Goal: Task Accomplishment & Management: Understand process/instructions

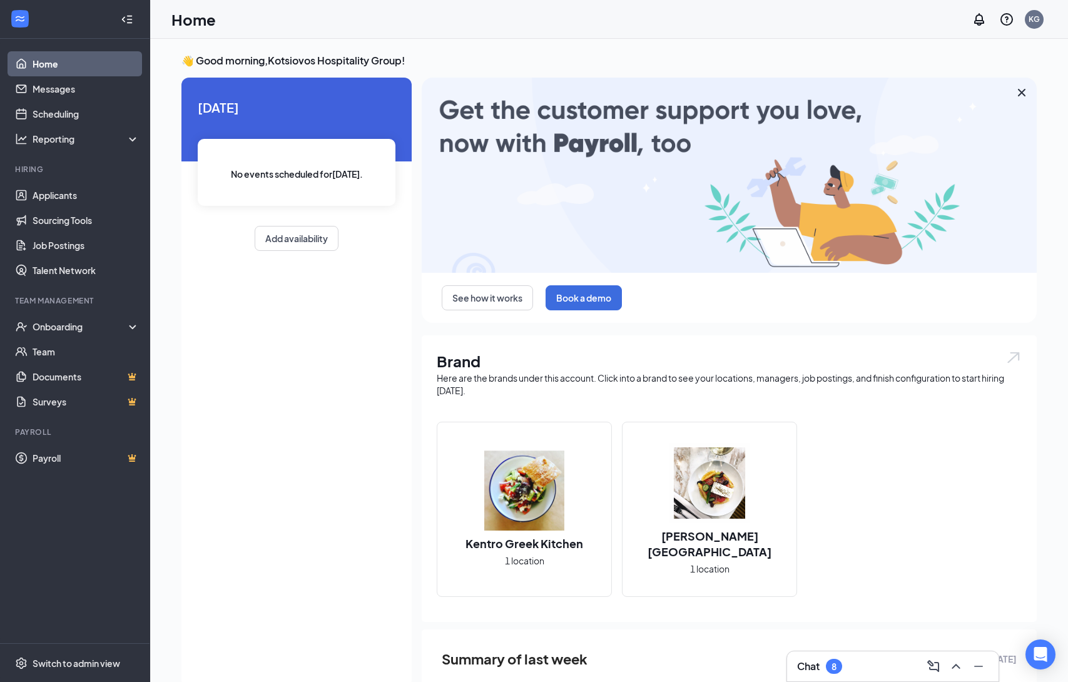
click at [708, 478] on img at bounding box center [710, 483] width 80 height 80
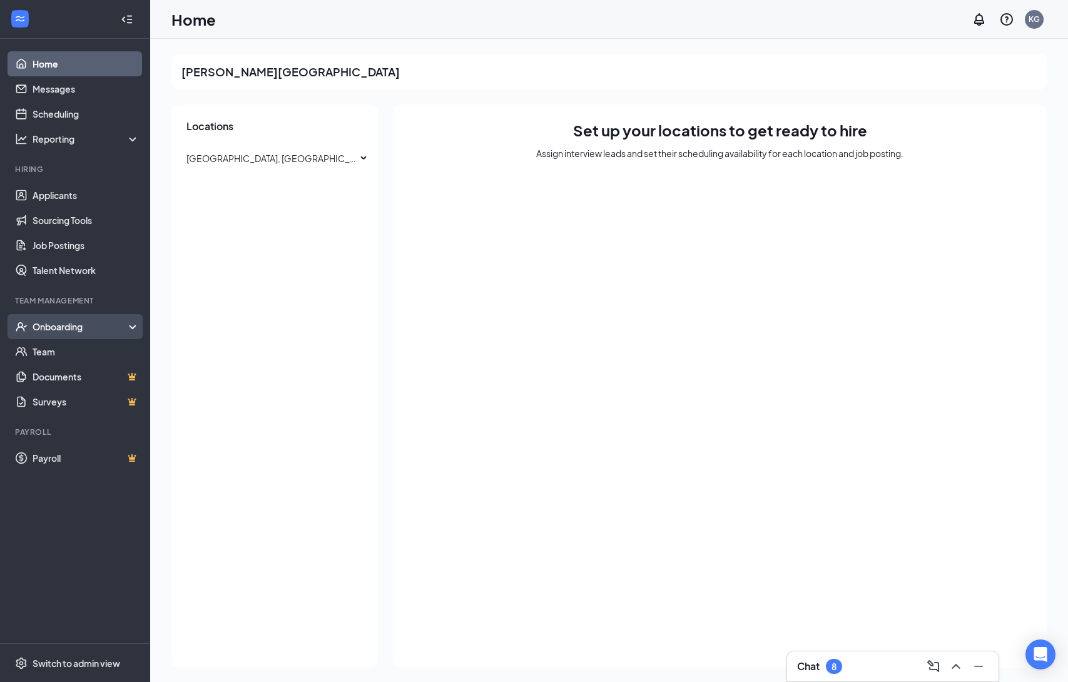
click at [71, 333] on div "Onboarding" at bounding box center [81, 326] width 96 height 13
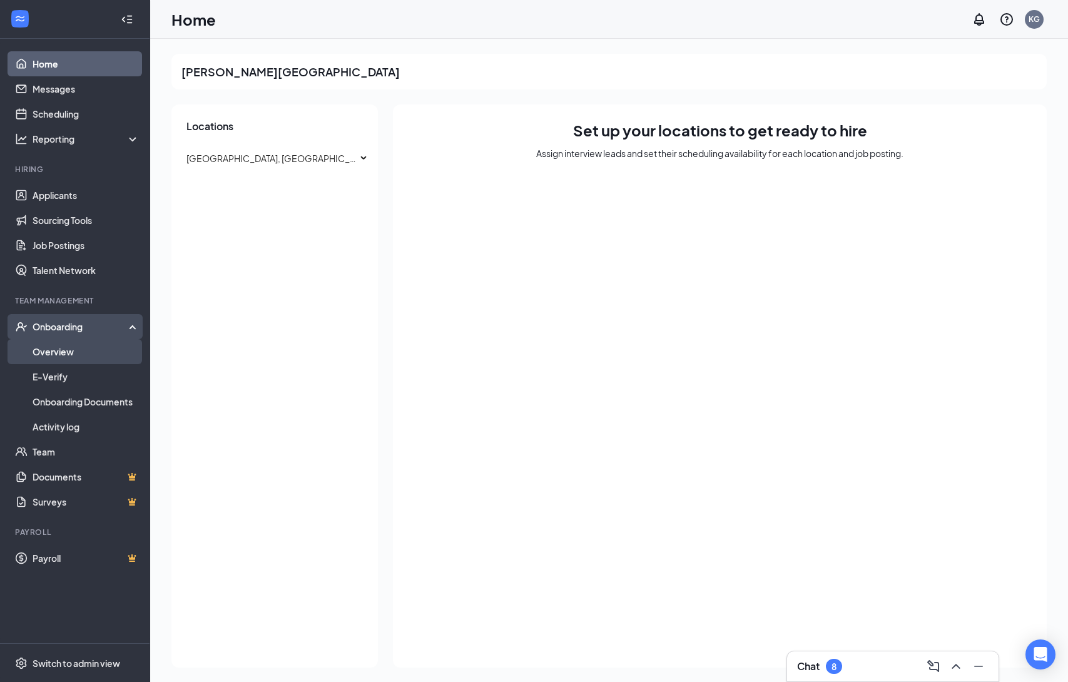
click at [67, 352] on link "Overview" at bounding box center [86, 351] width 107 height 25
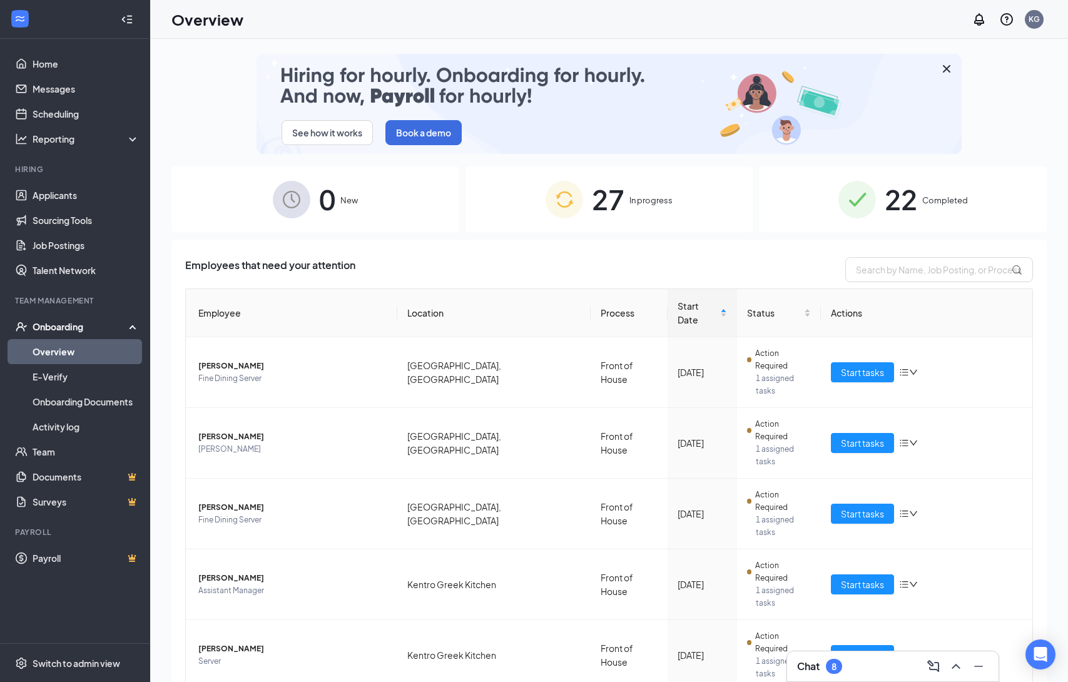
click at [886, 185] on span "22" at bounding box center [901, 199] width 33 height 43
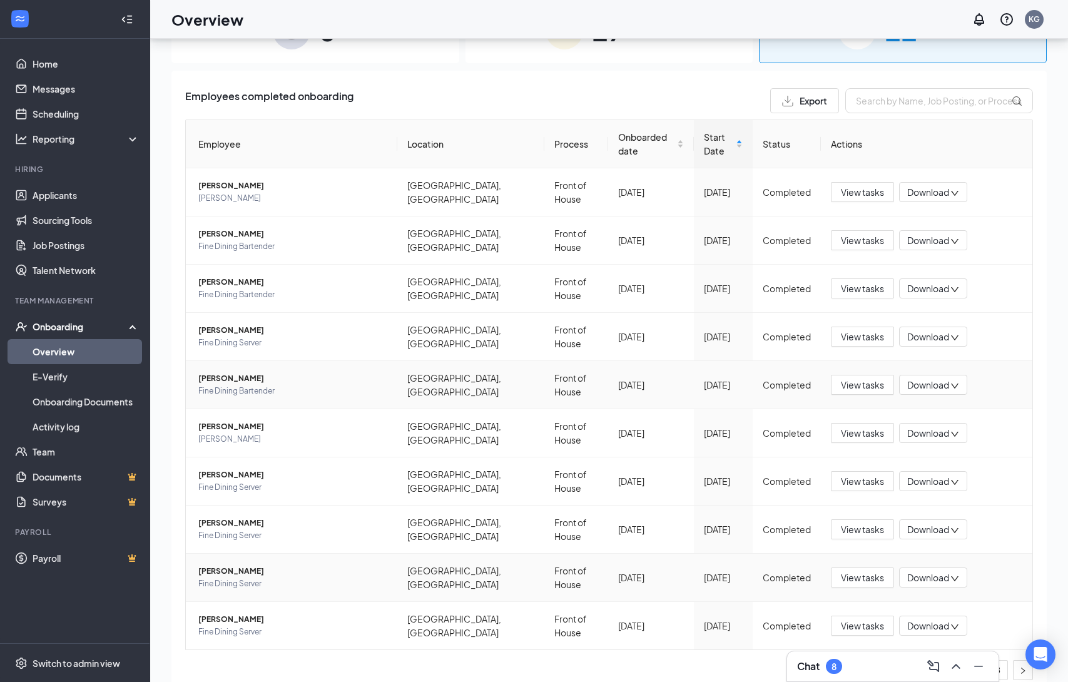
scroll to position [34, 0]
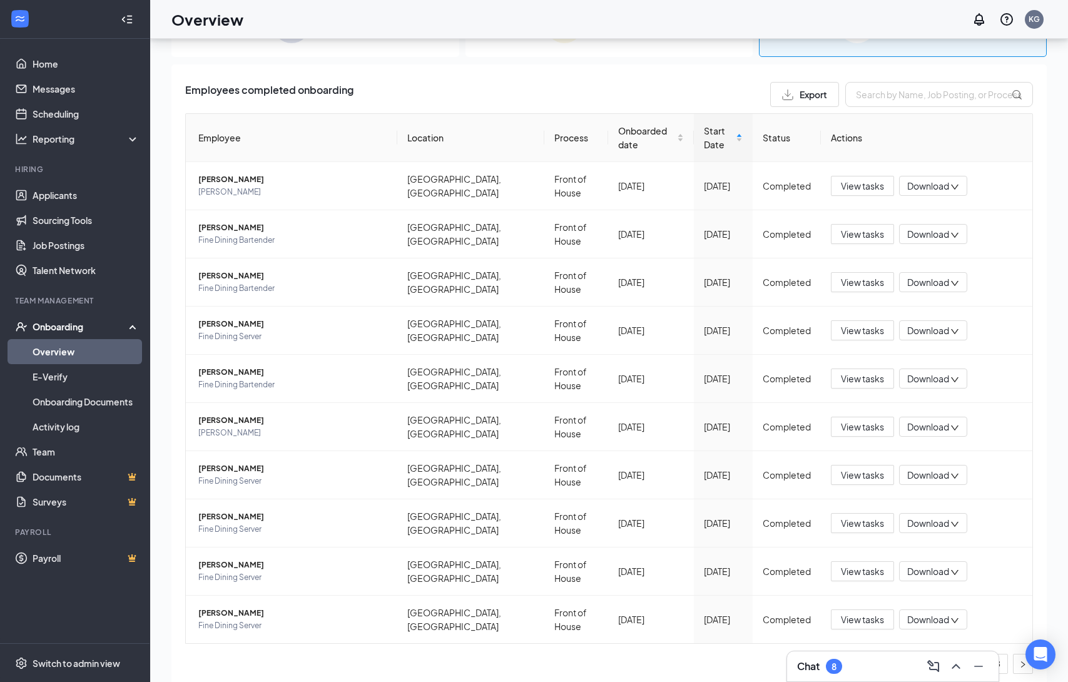
click at [1006, 655] on link "3" at bounding box center [998, 664] width 19 height 19
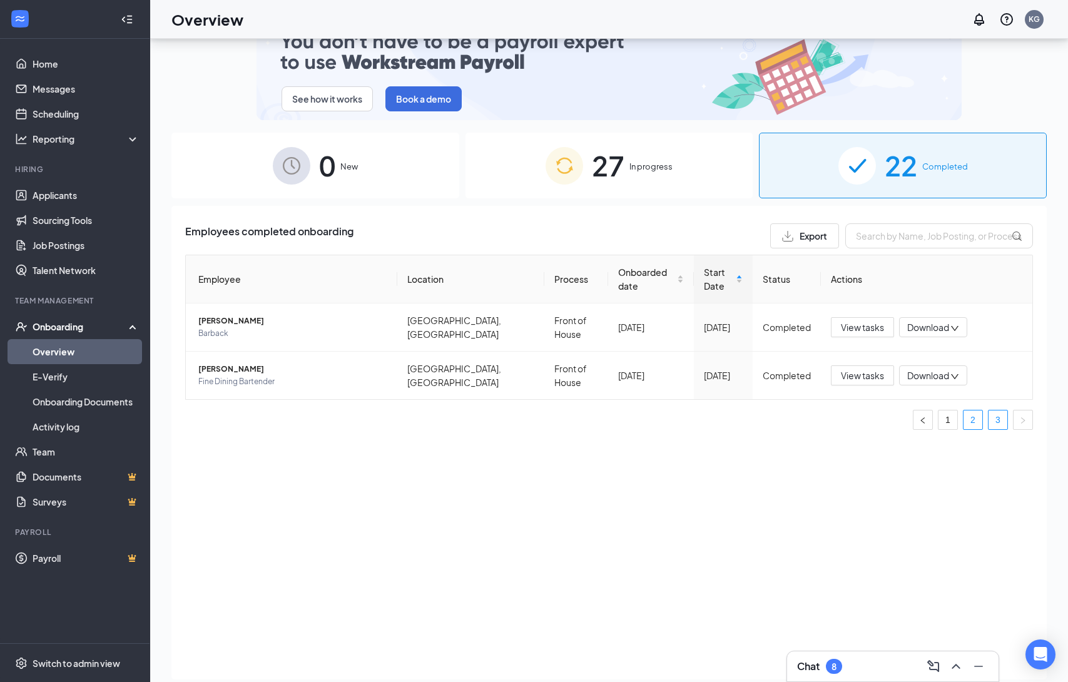
click at [973, 411] on link "2" at bounding box center [973, 420] width 19 height 19
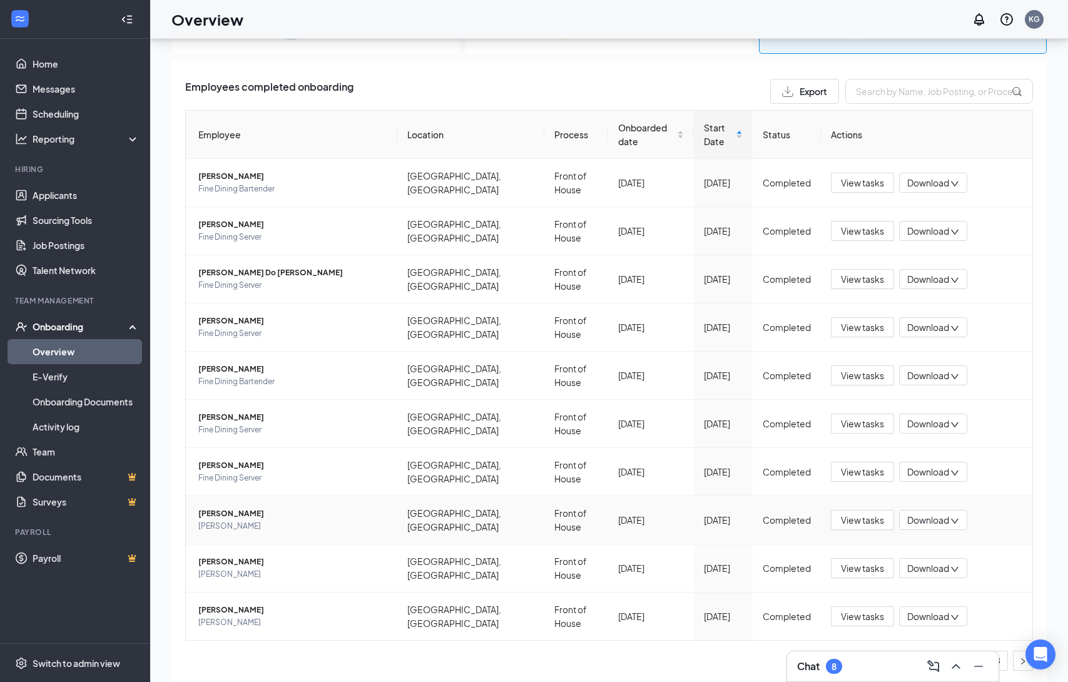
scroll to position [141, 0]
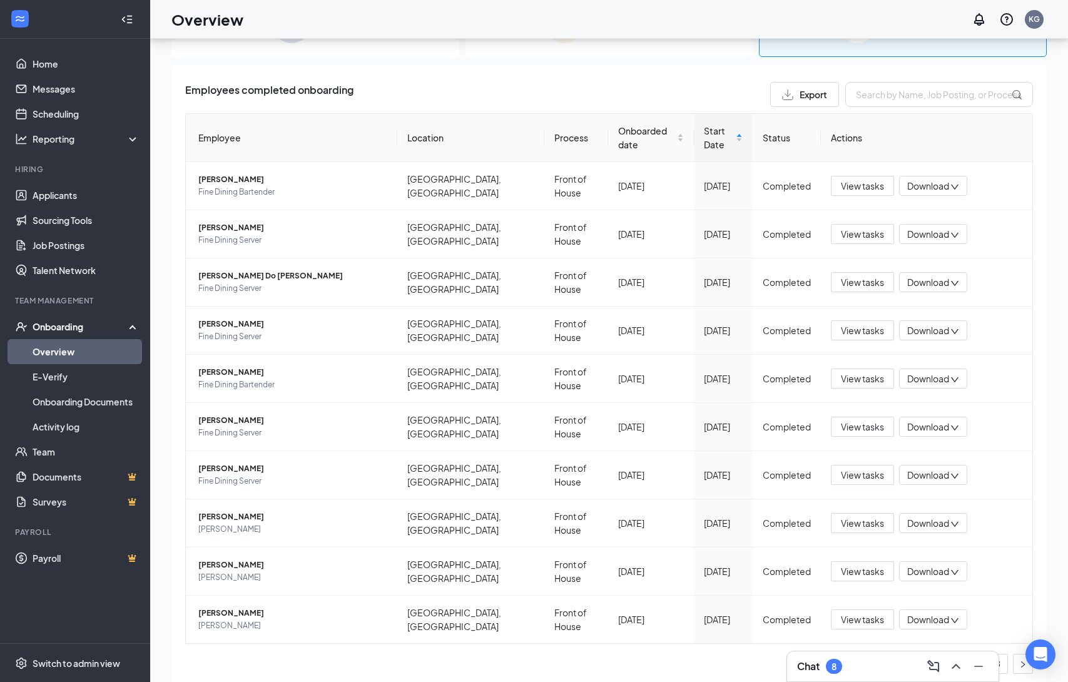
click at [943, 655] on link "1" at bounding box center [948, 664] width 19 height 19
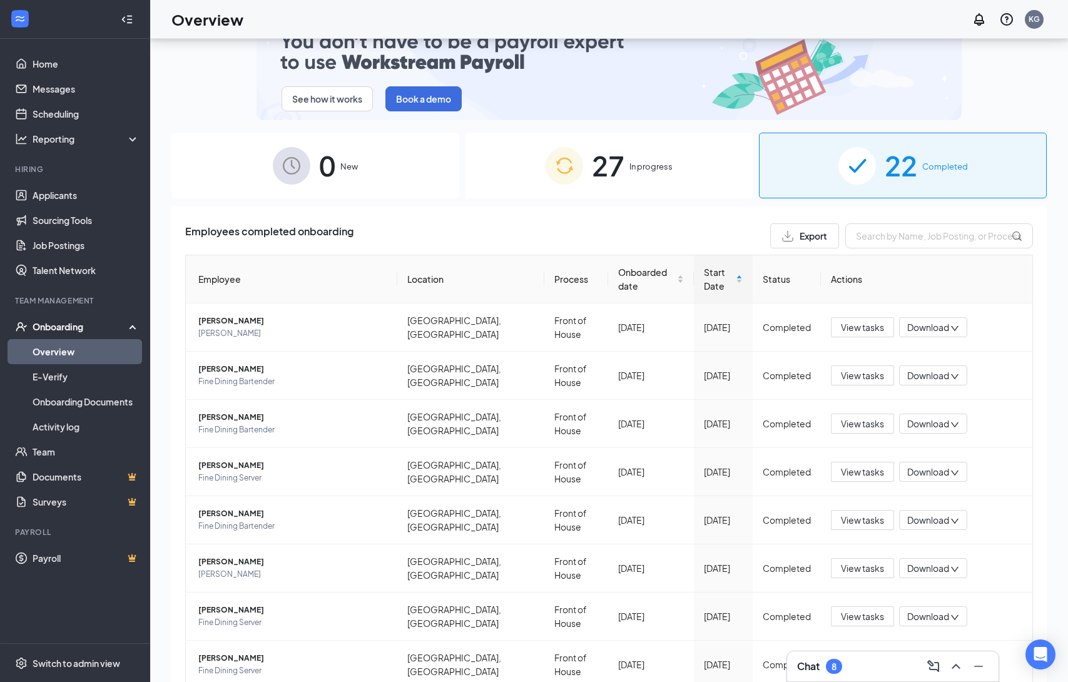
click at [635, 162] on span "In progress" at bounding box center [651, 166] width 43 height 13
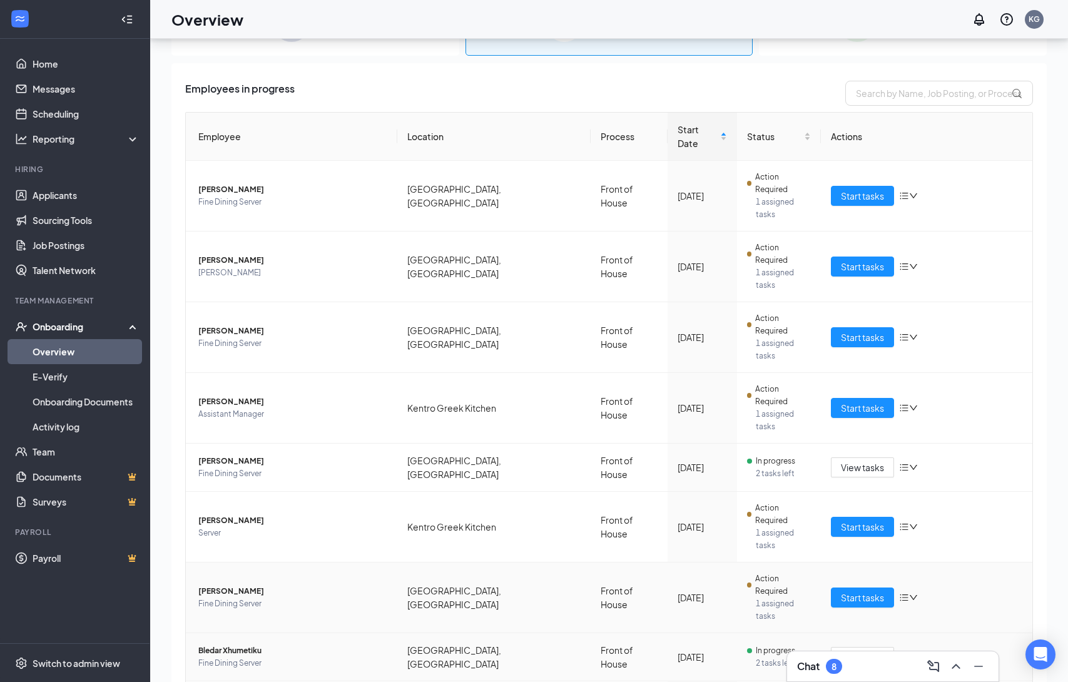
scroll to position [141, 0]
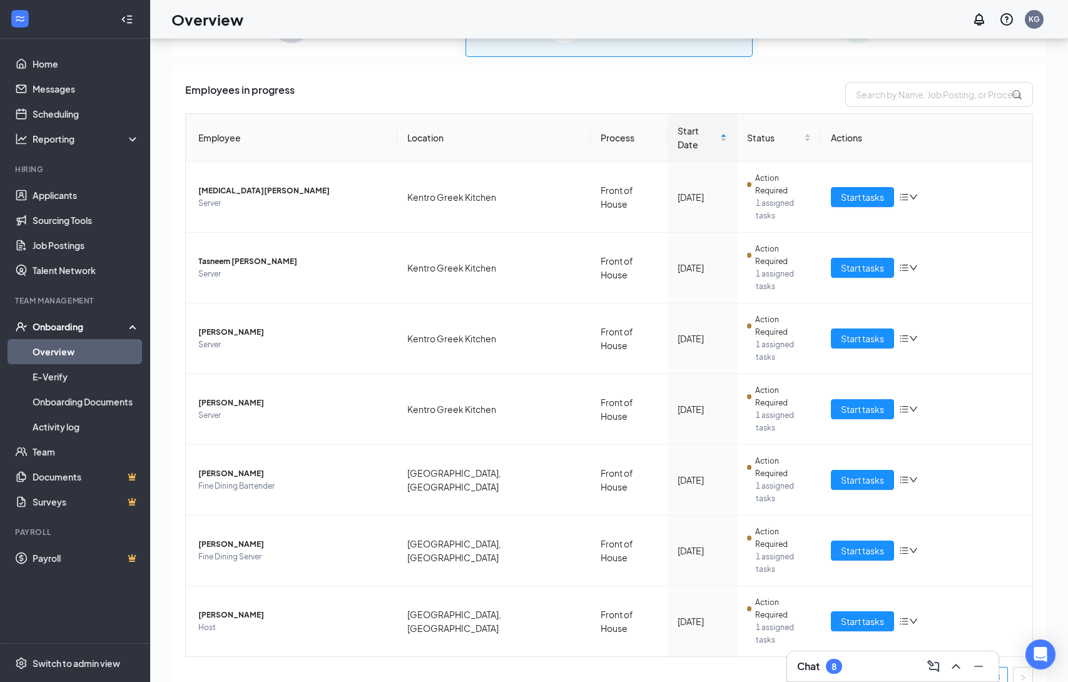
scroll to position [4, 0]
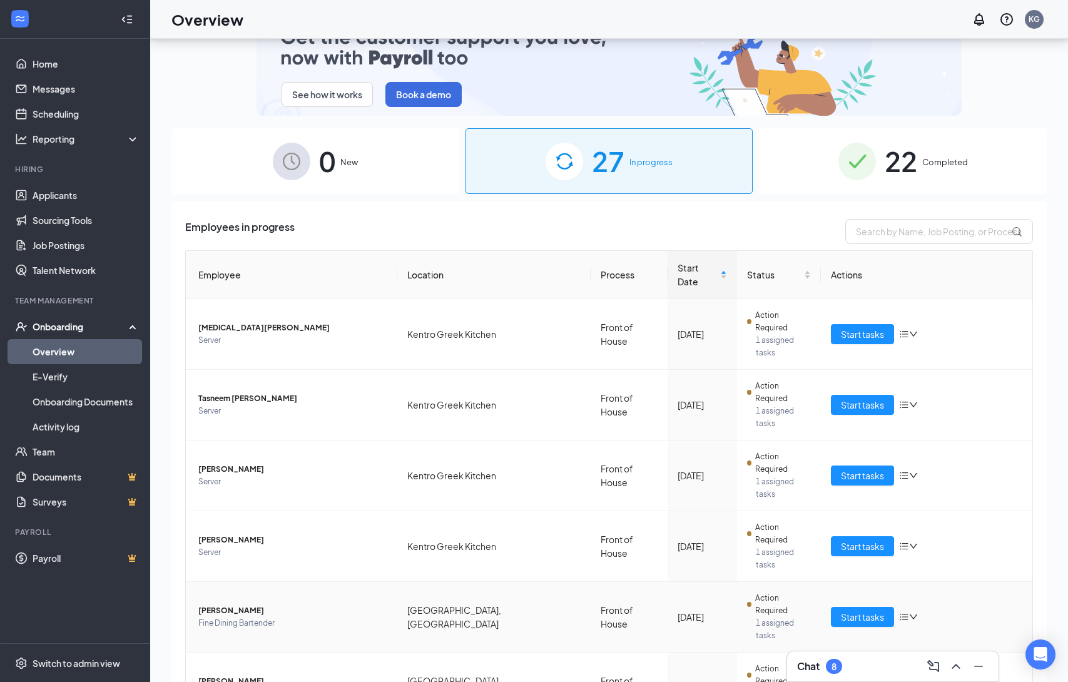
click at [908, 614] on icon "bars" at bounding box center [904, 617] width 8 height 7
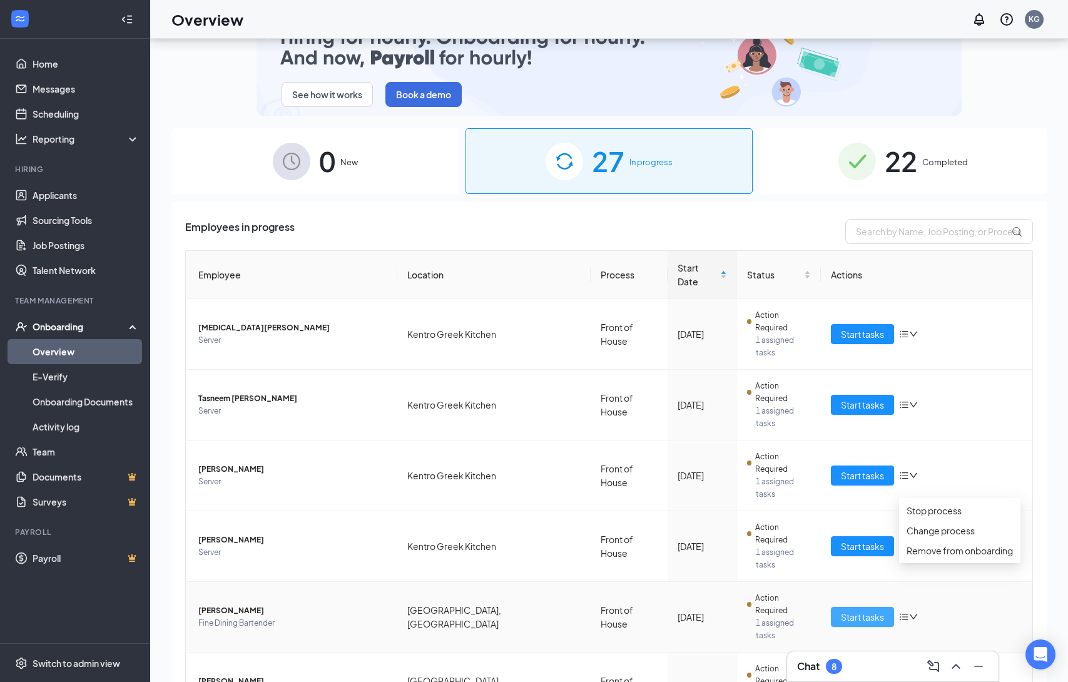
click at [856, 610] on span "Start tasks" at bounding box center [862, 617] width 43 height 14
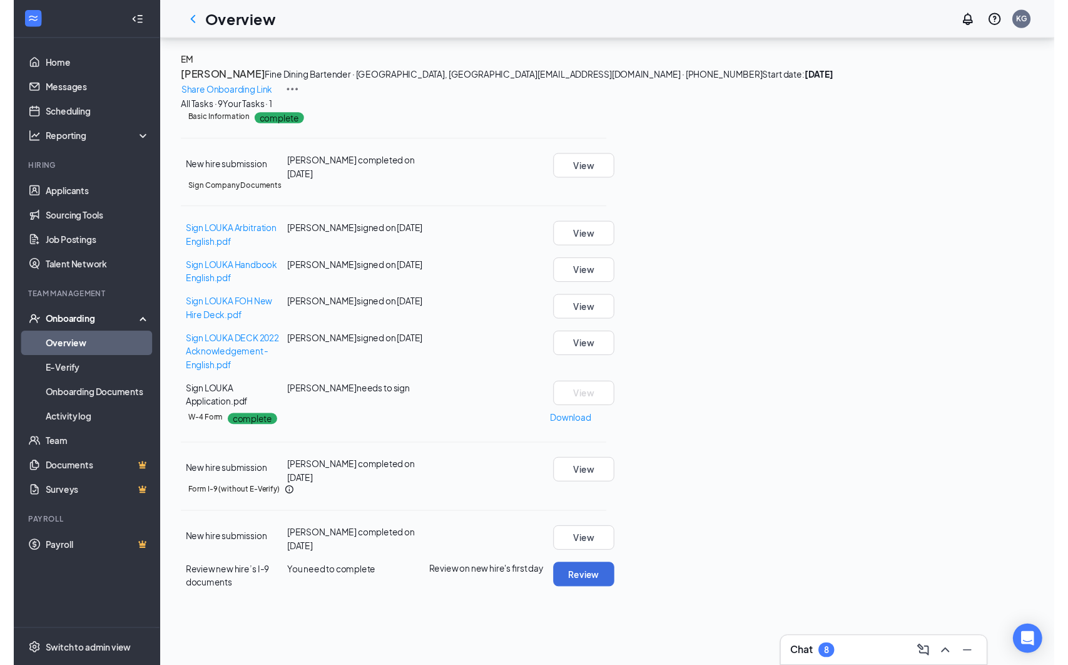
scroll to position [102, 0]
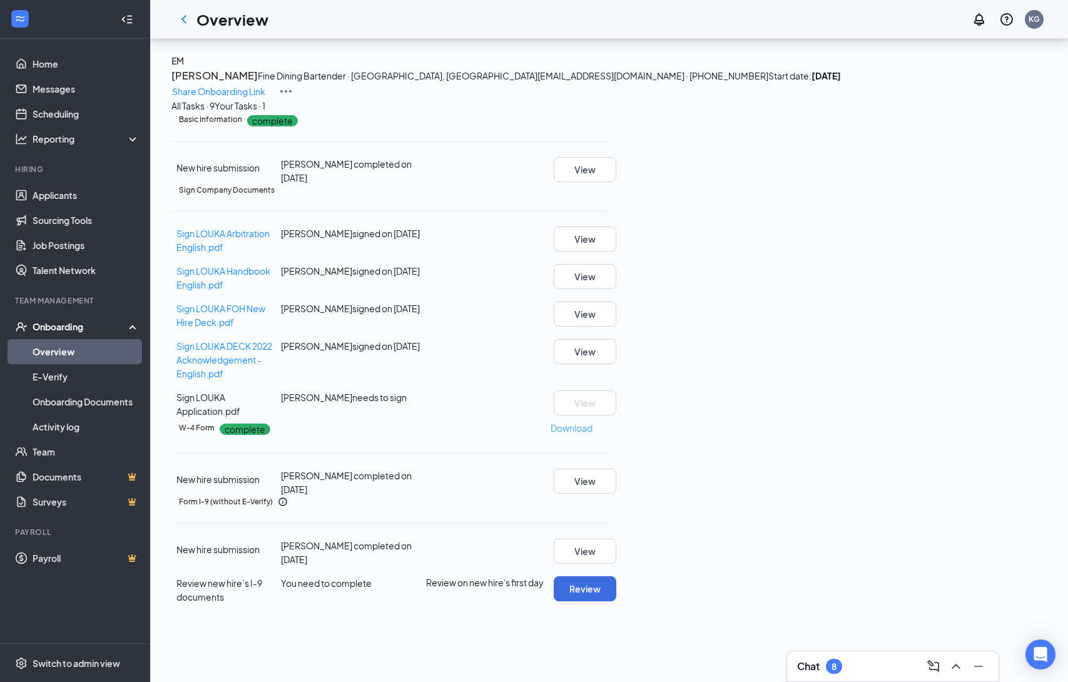
click at [593, 435] on p "Download" at bounding box center [572, 428] width 42 height 14
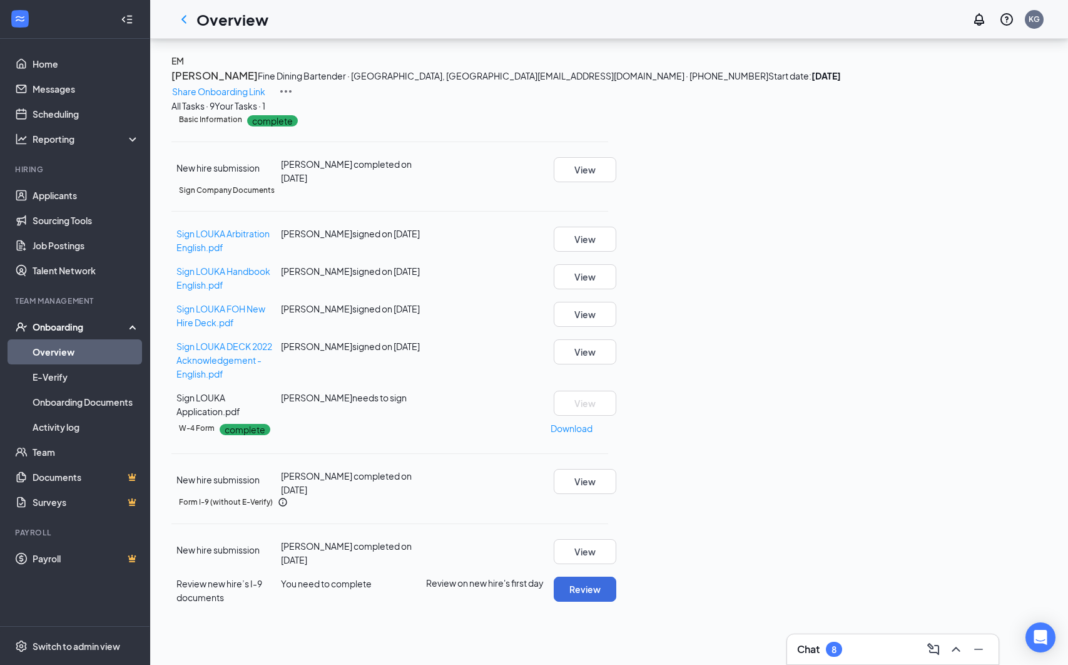
scroll to position [120, 0]
click at [617, 289] on button "View" at bounding box center [585, 276] width 63 height 25
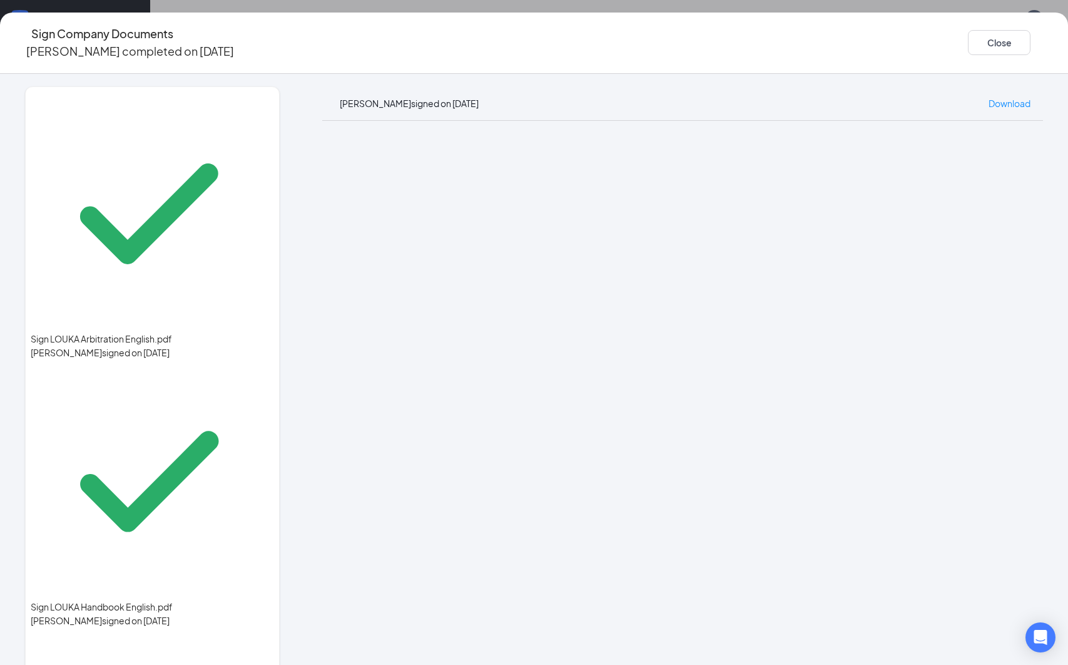
scroll to position [28, 0]
click at [728, 9] on div "Sign Company Documents [PERSON_NAME] completed on [DATE] Close Sign LOUKA Arbit…" at bounding box center [534, 332] width 1068 height 665
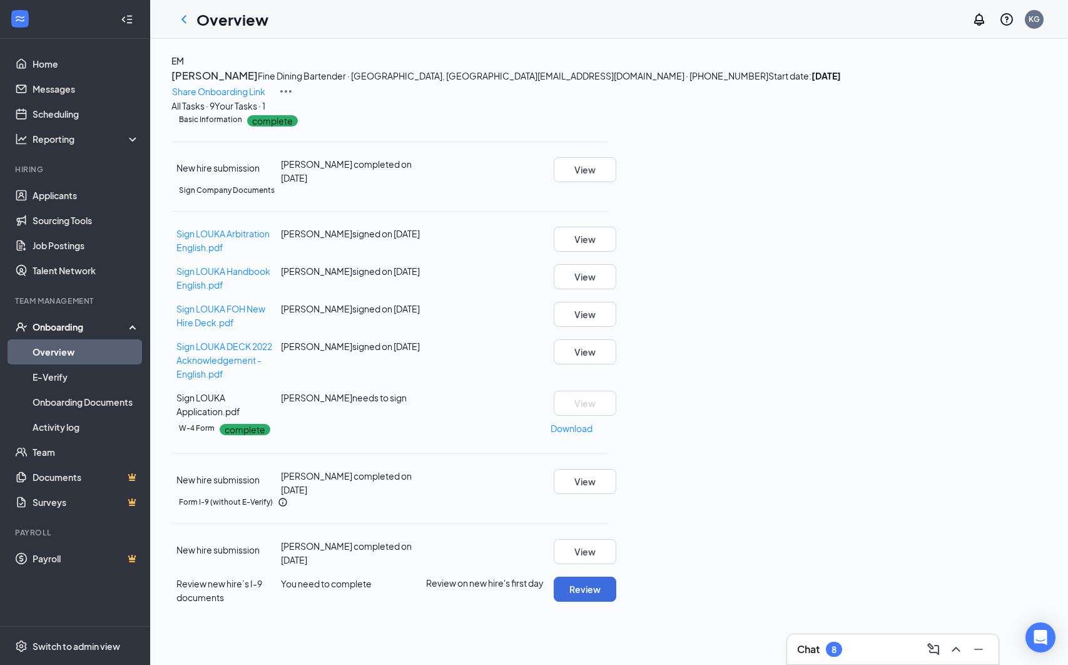
scroll to position [105, 0]
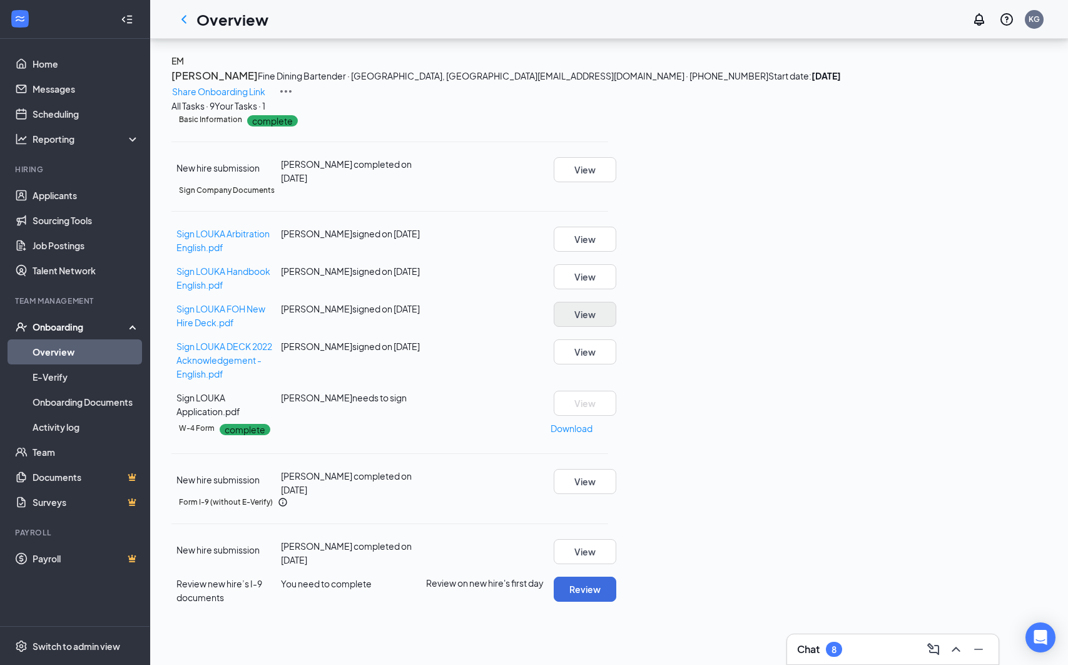
click at [617, 327] on button "View" at bounding box center [585, 314] width 63 height 25
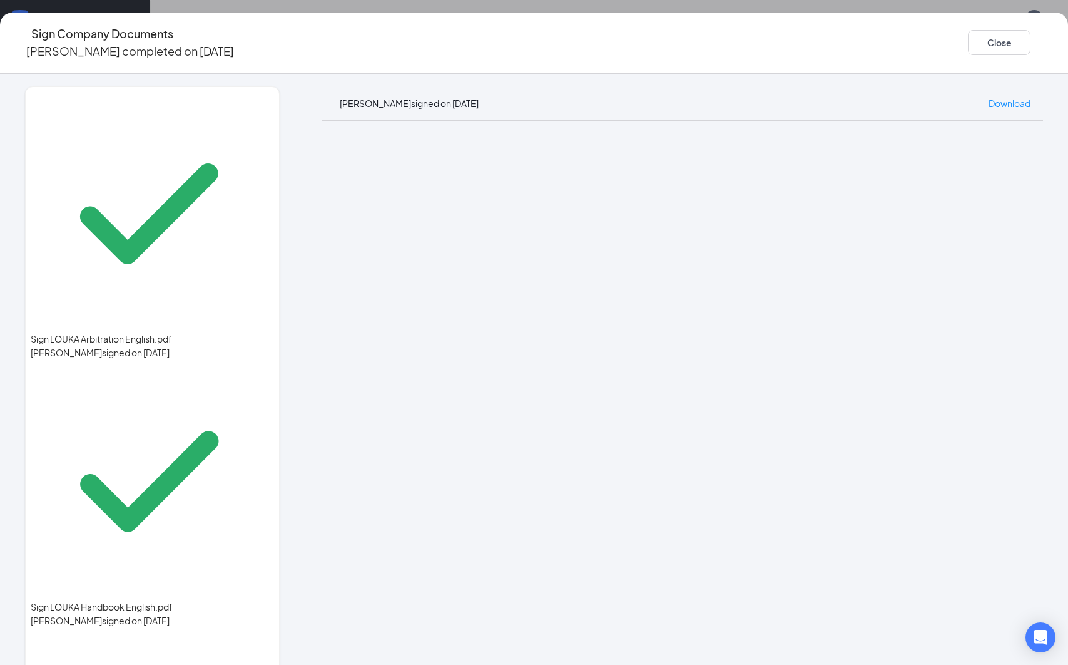
scroll to position [101, 1]
click at [75, 4] on div "Sign Company Documents [PERSON_NAME] completed on [DATE] Close Sign LOUKA Arbit…" at bounding box center [534, 332] width 1068 height 665
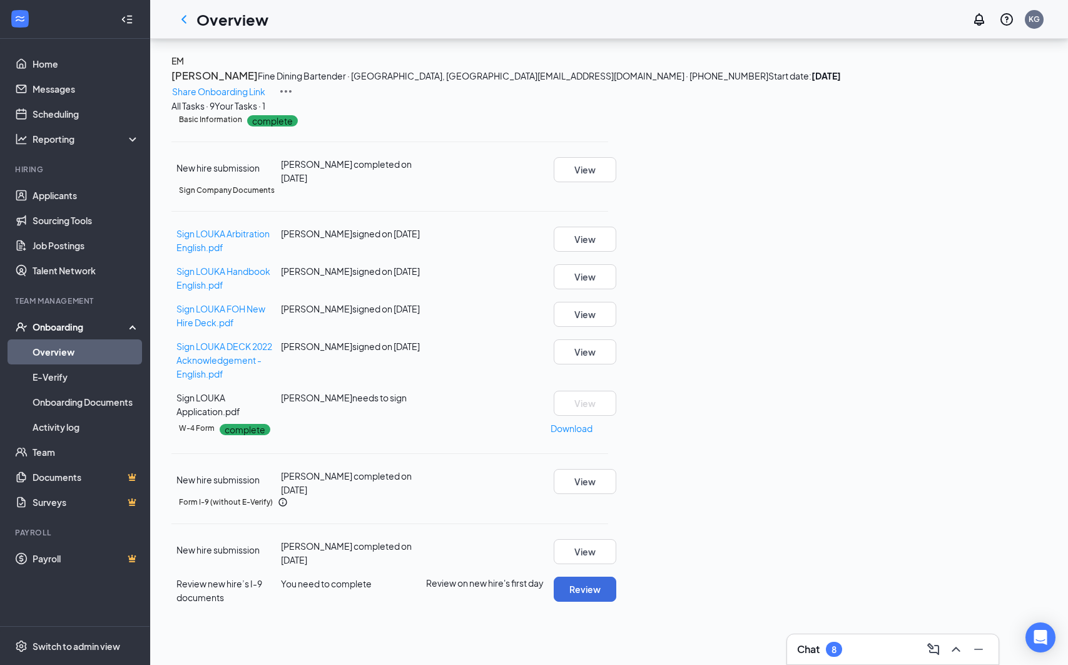
scroll to position [120, 0]
click at [617, 564] on button "View" at bounding box center [585, 551] width 63 height 25
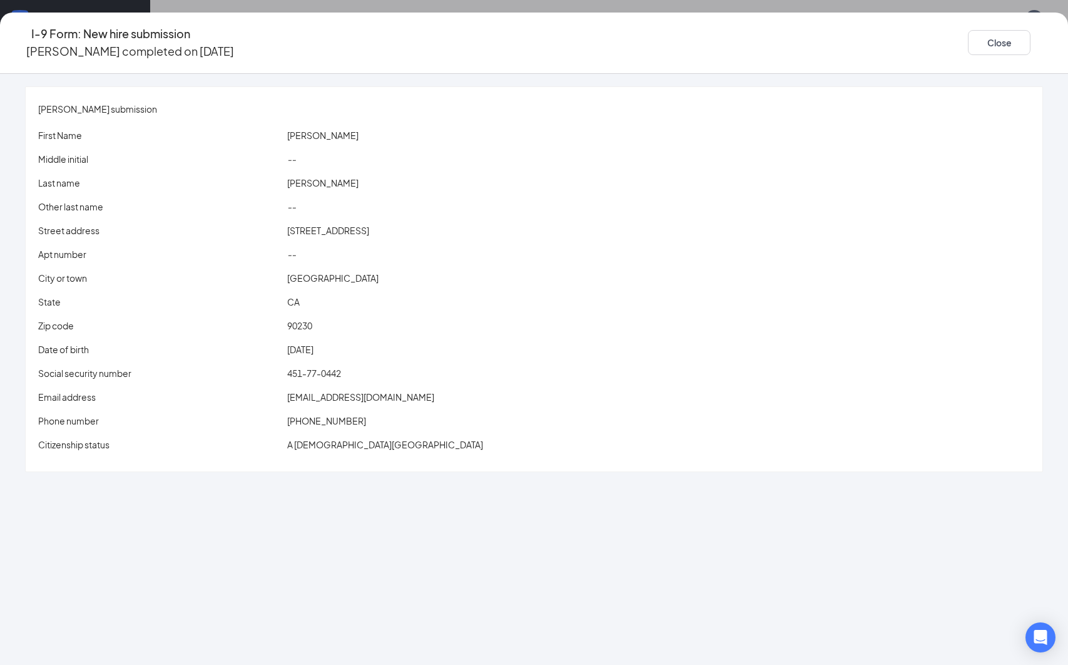
click at [1043, 43] on icon "Ellipses" at bounding box center [1043, 43] width 0 height 0
click at [988, 297] on div "[PERSON_NAME] submission First Name [PERSON_NAME] Middle initial -- Last name […" at bounding box center [534, 279] width 1068 height 386
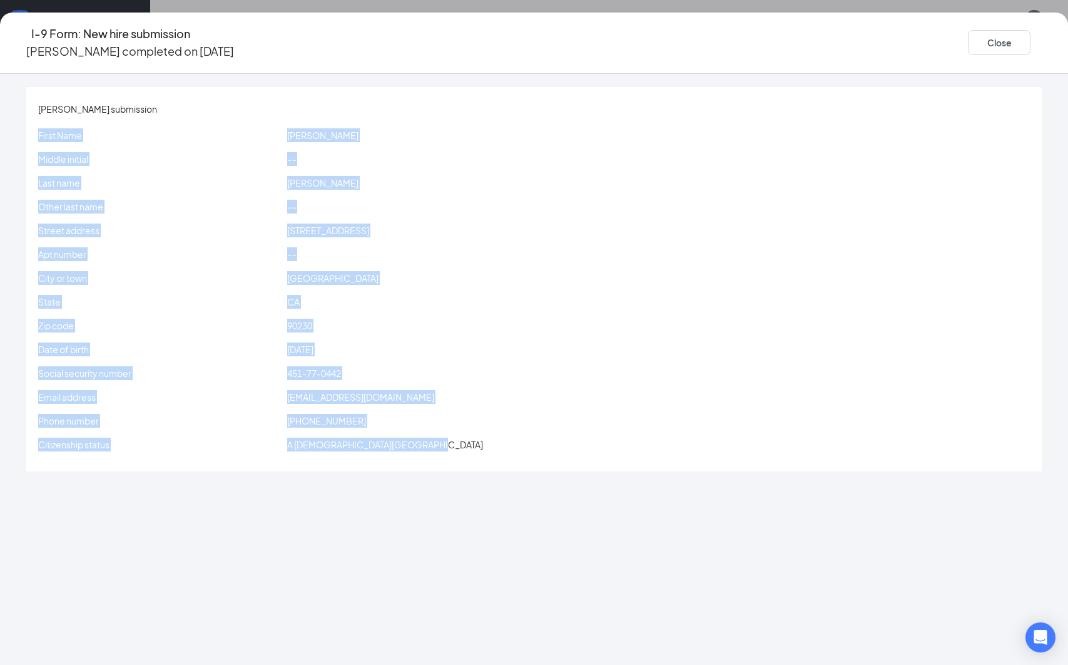
drag, startPoint x: 570, startPoint y: 452, endPoint x: 0, endPoint y: 117, distance: 661.2
click at [0, 117] on div "[PERSON_NAME] submission First Name [PERSON_NAME] Middle initial -- Last name […" at bounding box center [534, 369] width 1068 height 591
copy div "First Name [PERSON_NAME] Middle initial -- Last name [PERSON_NAME] Other last n…"
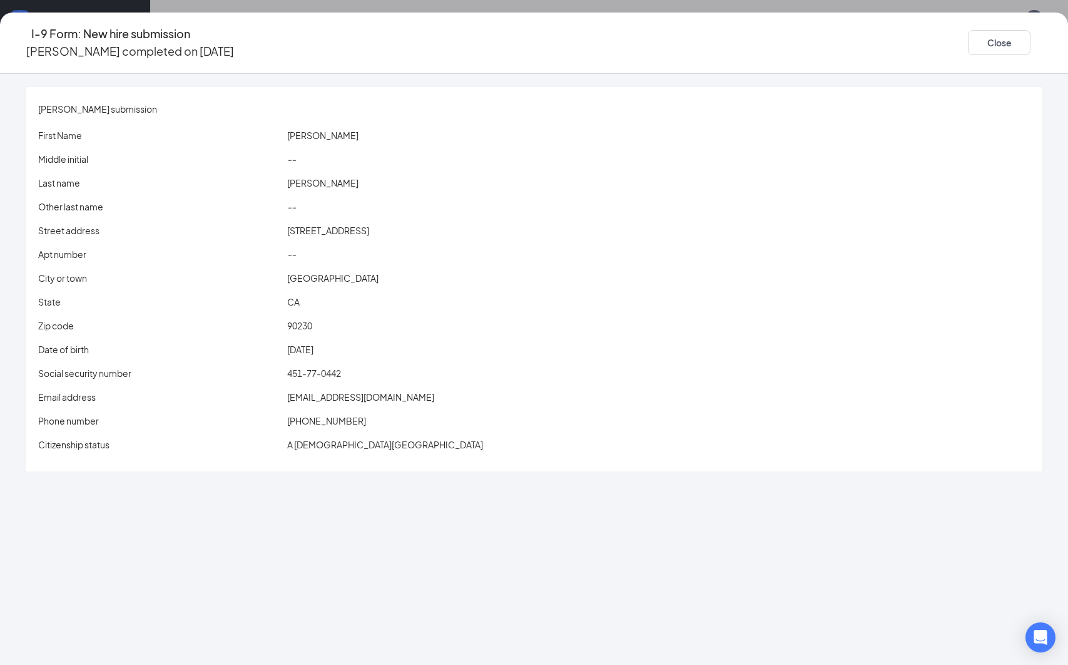
click at [78, 6] on div "I-9 Form: New hire submission [PERSON_NAME] completed on [DATE] Close [PERSON_N…" at bounding box center [534, 332] width 1068 height 665
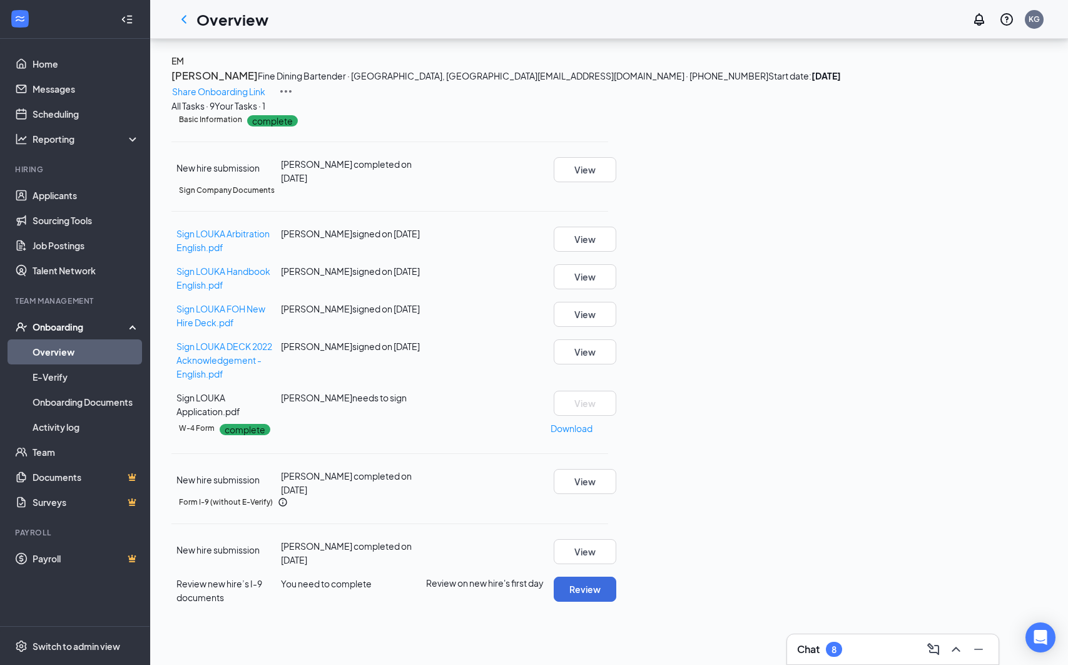
scroll to position [105, 0]
